Goal: Share content: Share content

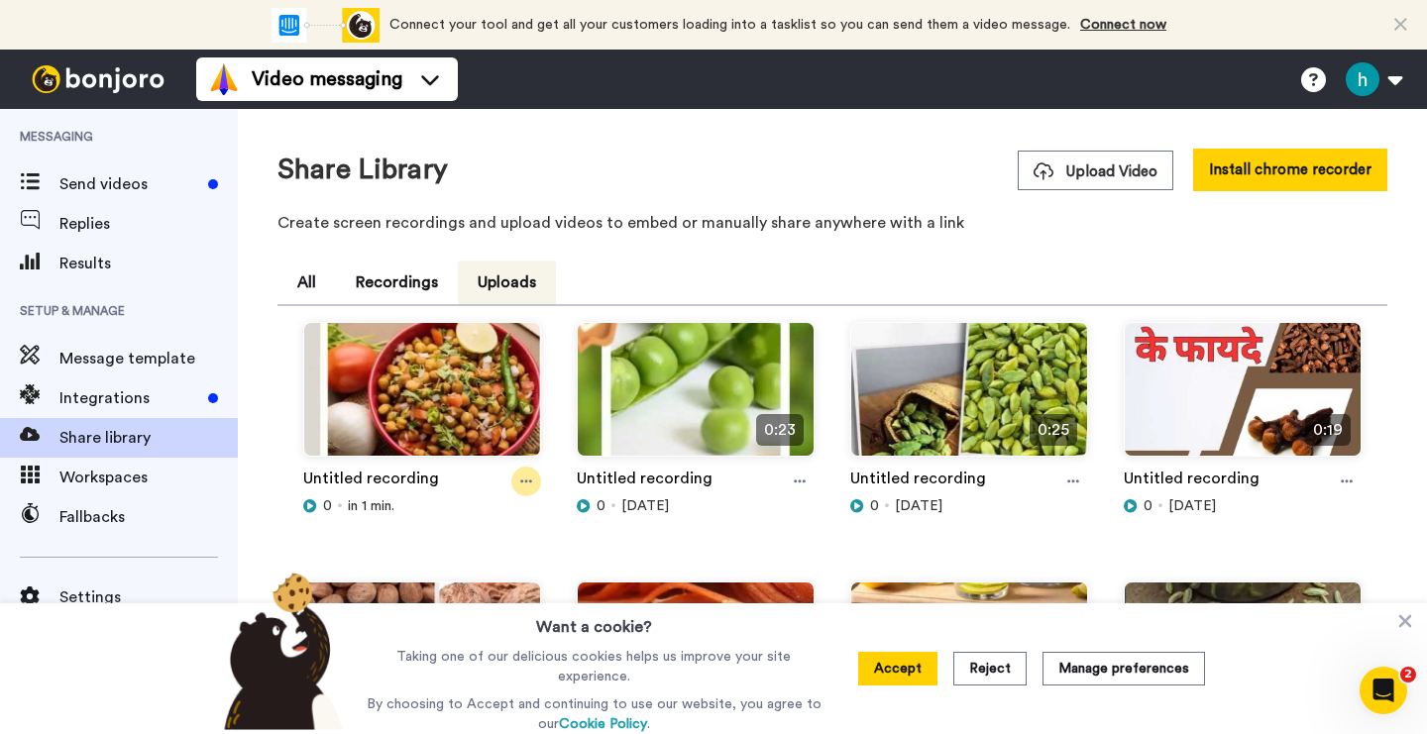
click at [530, 485] on icon at bounding box center [526, 482] width 12 height 14
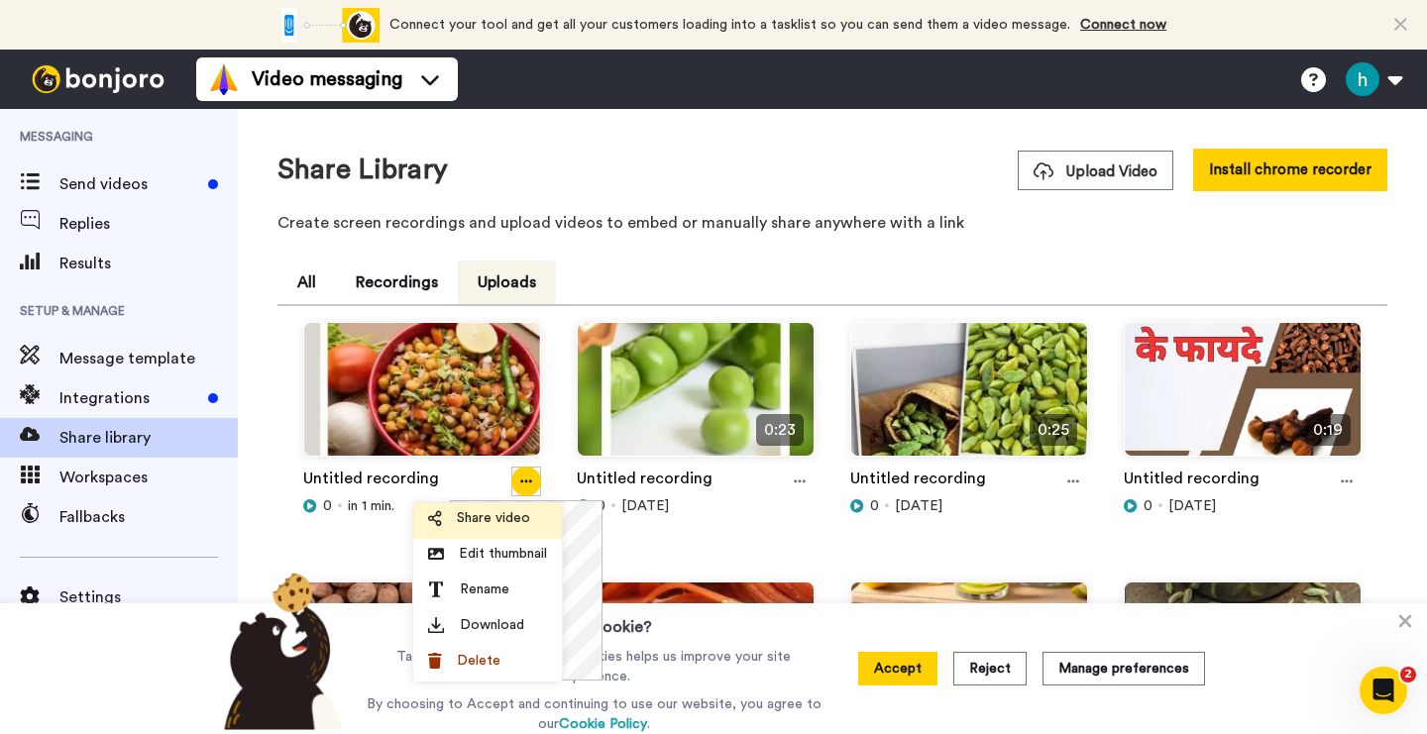
click at [494, 531] on li "Share video" at bounding box center [487, 521] width 149 height 36
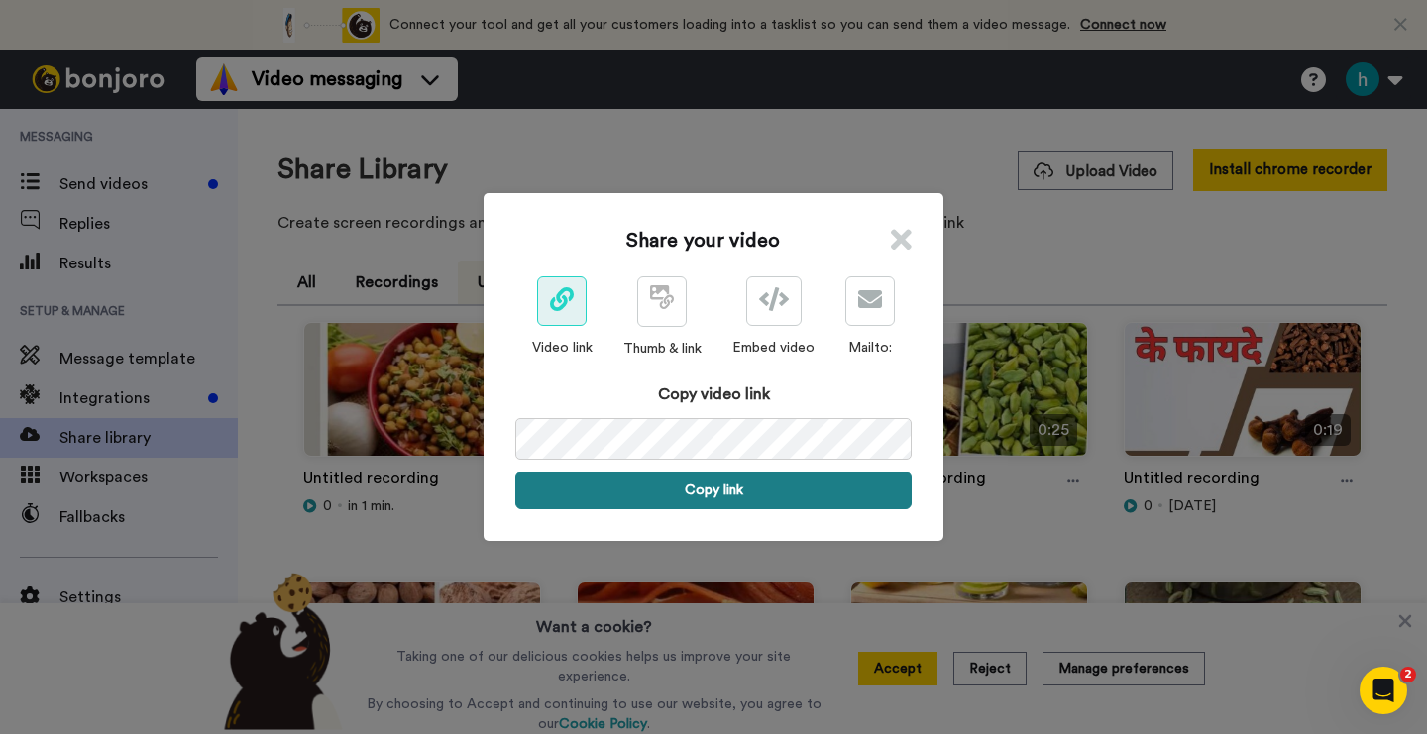
click at [690, 483] on button "Copy link" at bounding box center [713, 491] width 396 height 38
